Goal: Navigation & Orientation: Understand site structure

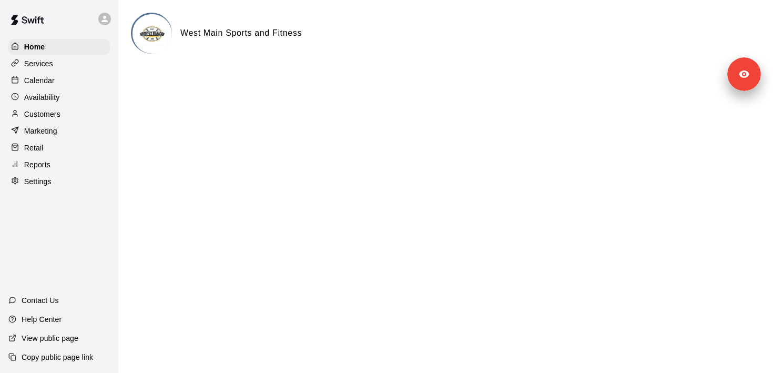
click at [63, 67] on div "Services" at bounding box center [58, 64] width 101 height 16
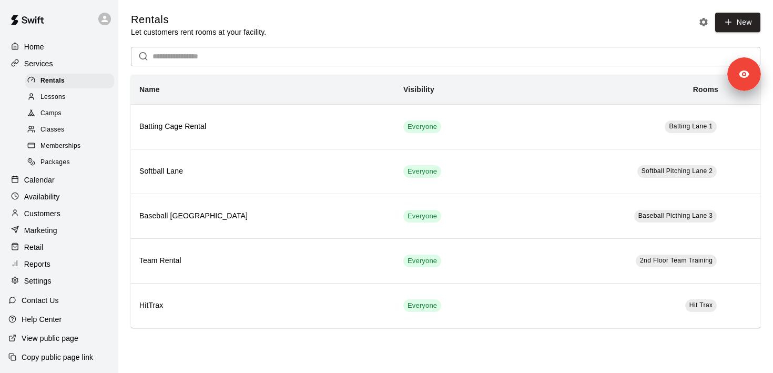
click at [75, 147] on span "Memberships" at bounding box center [60, 146] width 40 height 11
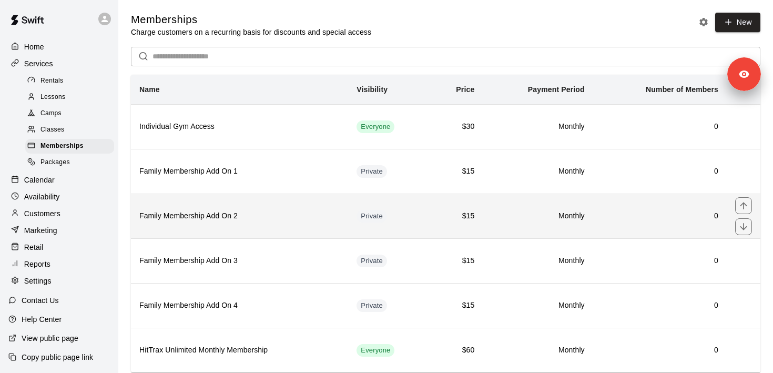
scroll to position [29, 0]
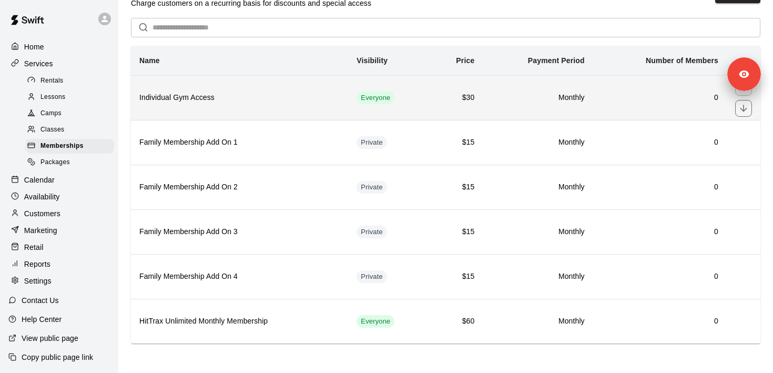
click at [300, 101] on h6 "Individual Gym Access" at bounding box center [239, 98] width 200 height 12
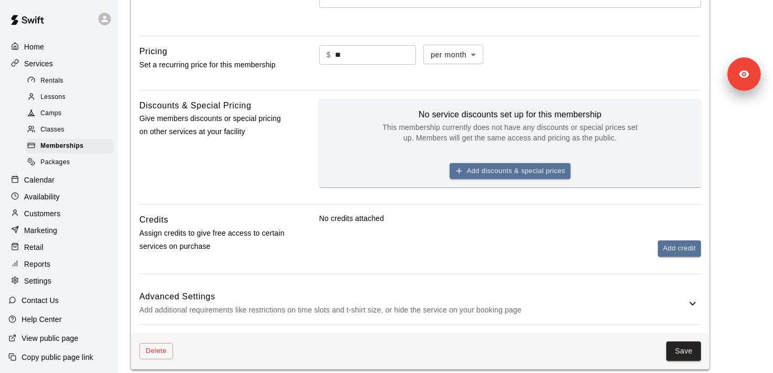
scroll to position [392, 0]
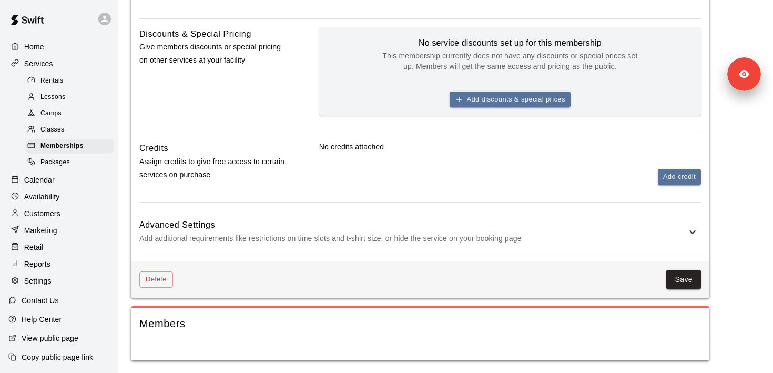
click at [57, 211] on p "Customers" at bounding box center [42, 213] width 36 height 11
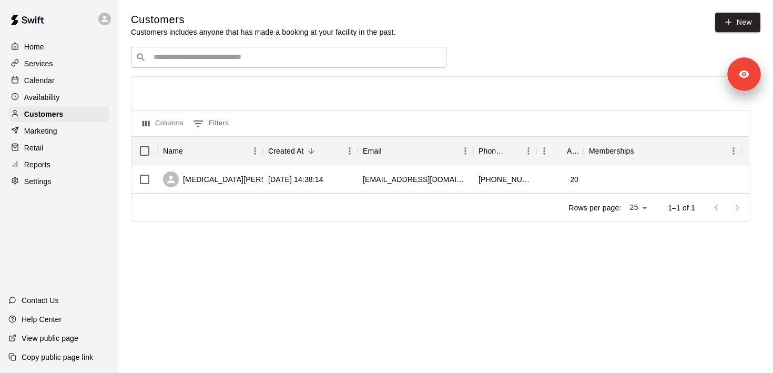
click at [48, 61] on p "Services" at bounding box center [38, 63] width 29 height 11
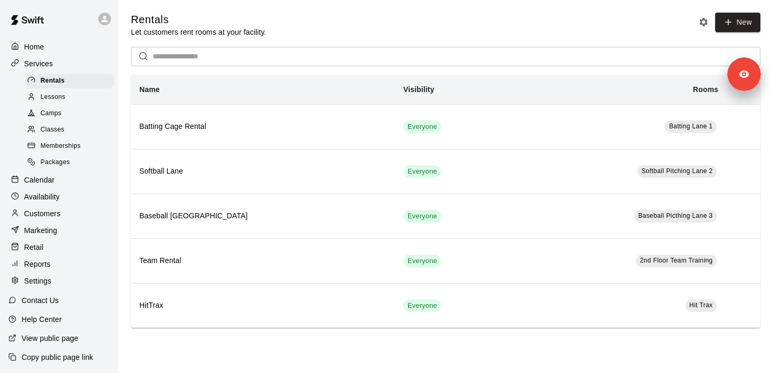
click at [57, 251] on div "Retail" at bounding box center [58, 247] width 101 height 16
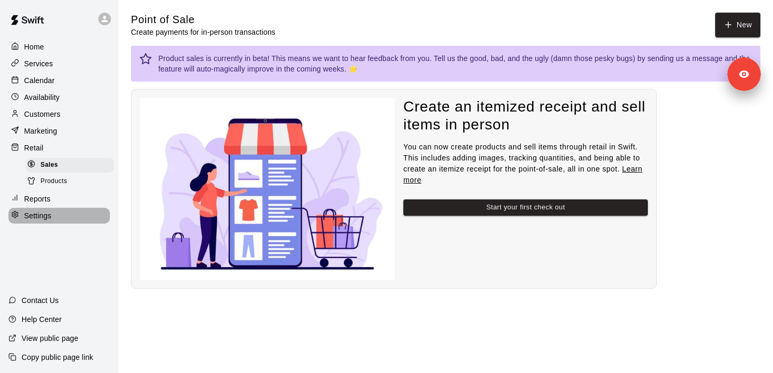
click at [54, 214] on div "Settings" at bounding box center [58, 216] width 101 height 16
select select "**"
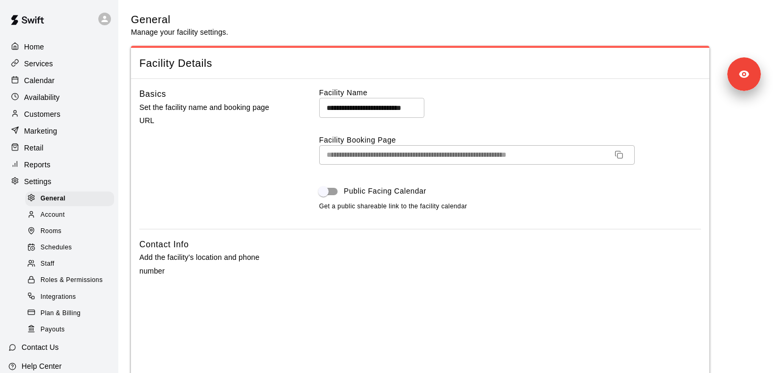
click at [59, 129] on div "Marketing" at bounding box center [58, 131] width 101 height 16
